Goal: Task Accomplishment & Management: Use online tool/utility

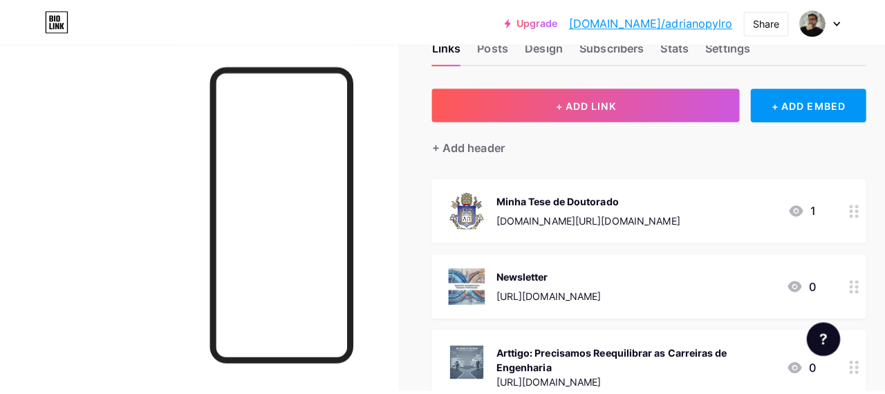
scroll to position [41, 0]
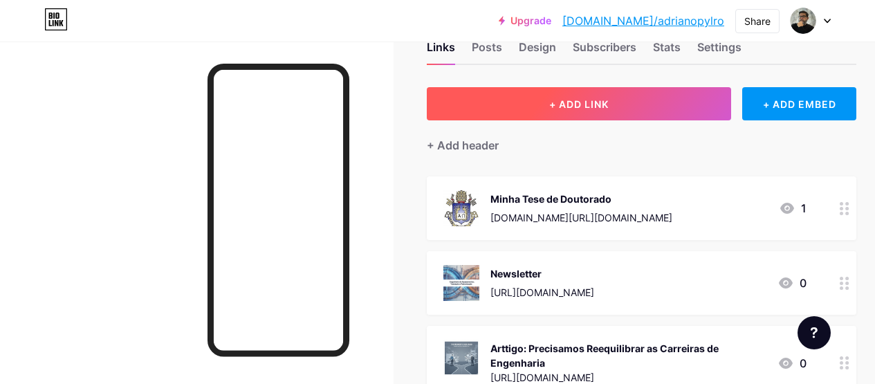
click at [582, 98] on span "+ ADD LINK" at bounding box center [578, 104] width 59 height 12
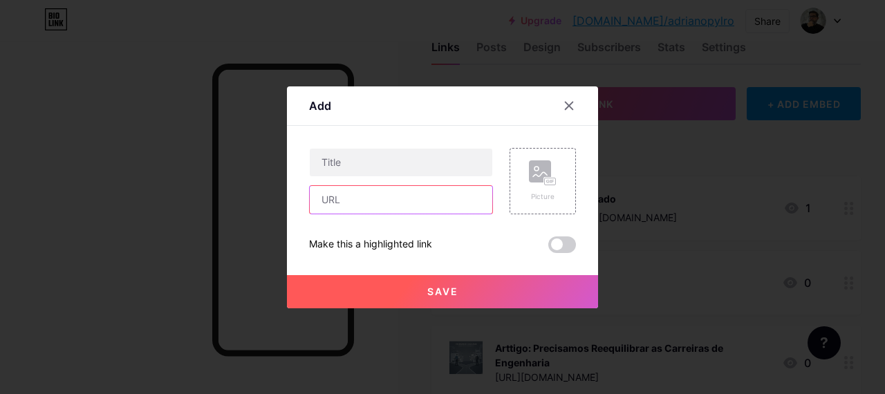
click at [409, 203] on input "text" at bounding box center [401, 200] width 183 height 28
paste input "[URL][DOMAIN_NAME]"
type input "[URL][DOMAIN_NAME]"
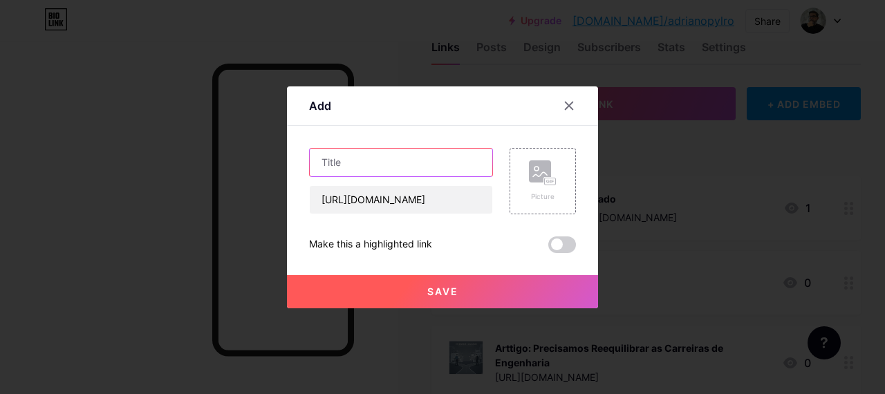
click at [425, 161] on input "text" at bounding box center [401, 163] width 183 height 28
paste input "Você já parou para pensar no que realmente significa “mudar” dentro de um grand…"
type input "Você já parou para pensar no que realmente significa “mudar” dentro de um grand…"
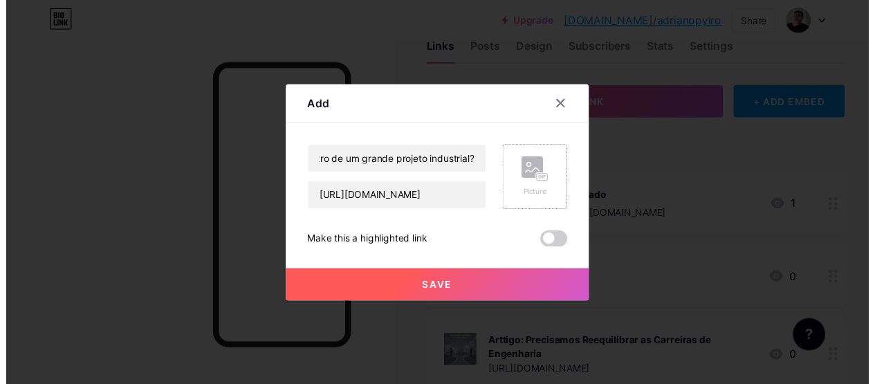
scroll to position [0, 0]
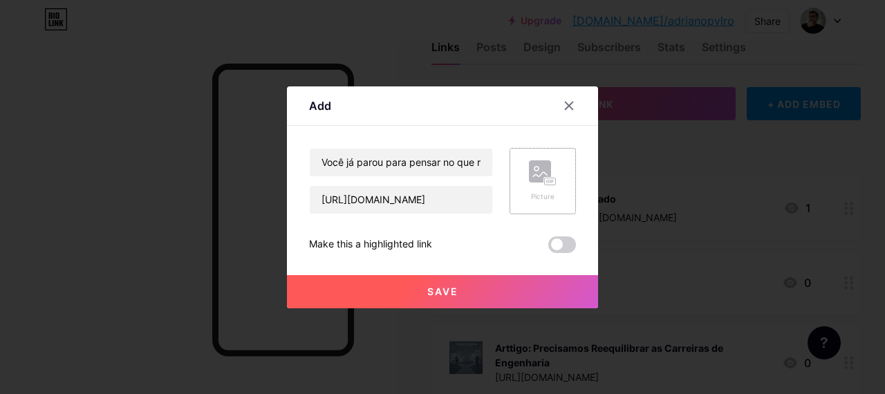
click at [545, 178] on rect at bounding box center [550, 181] width 11 height 7
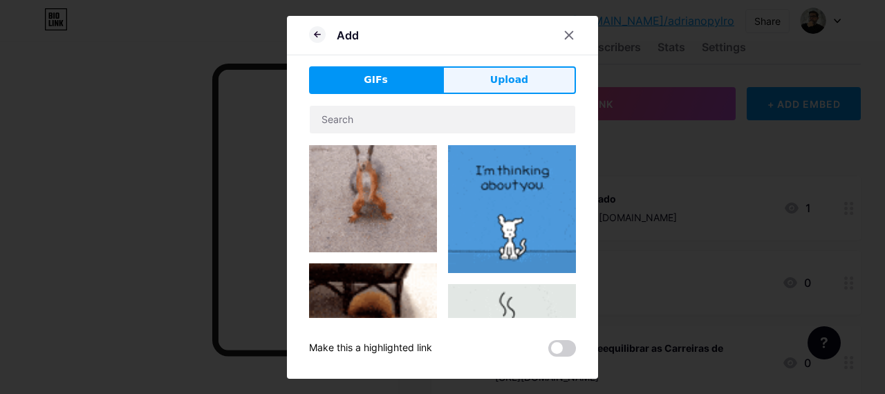
click at [514, 81] on span "Upload" at bounding box center [509, 80] width 38 height 15
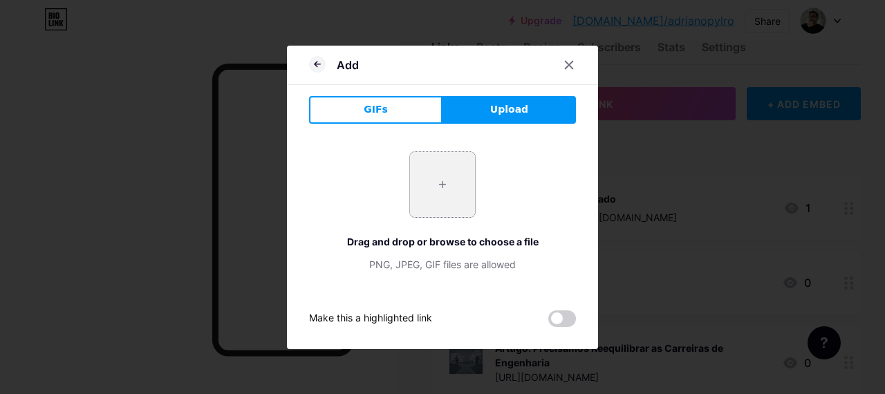
click at [442, 193] on input "file" at bounding box center [442, 184] width 65 height 65
type input "C:\fakepath\Gemini_Generated_Image_hh3gkmhh3gkmhh3g.png"
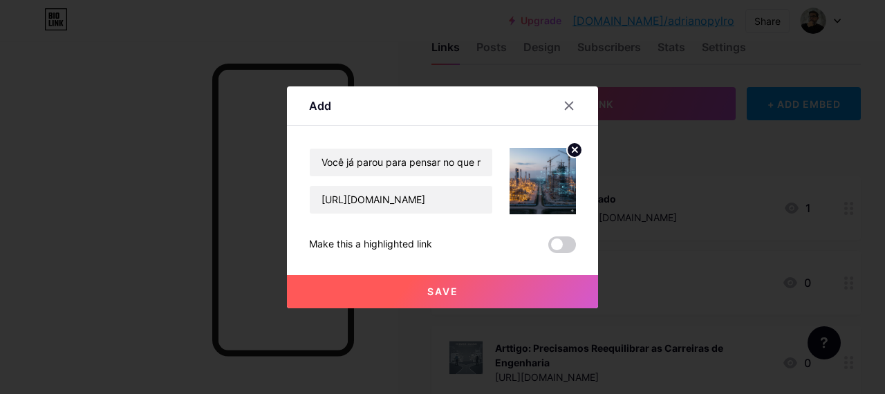
click at [470, 297] on button "Save" at bounding box center [442, 291] width 311 height 33
